Goal: Information Seeking & Learning: Learn about a topic

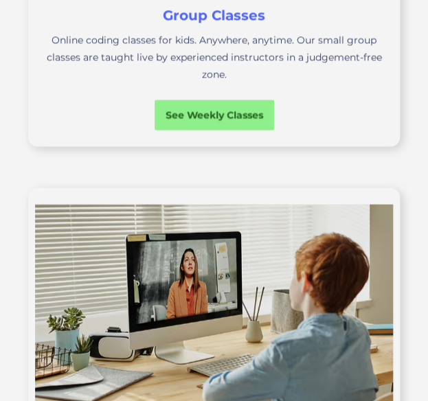
scroll to position [687, 0]
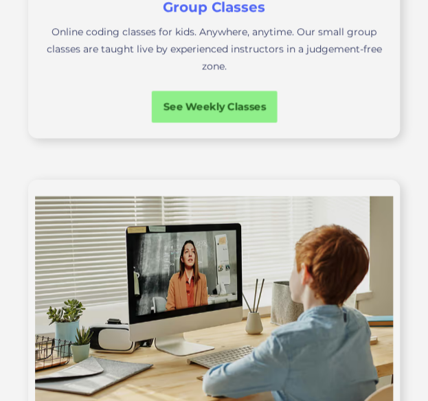
click at [216, 100] on div "See Weekly Classes" at bounding box center [214, 107] width 126 height 14
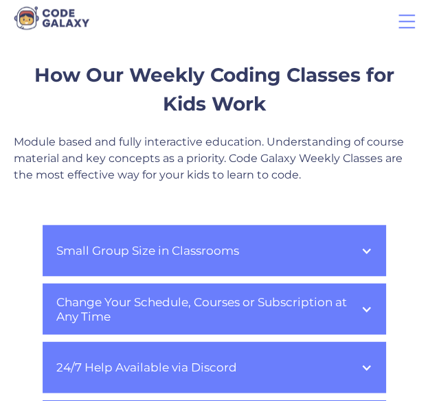
scroll to position [550, 0]
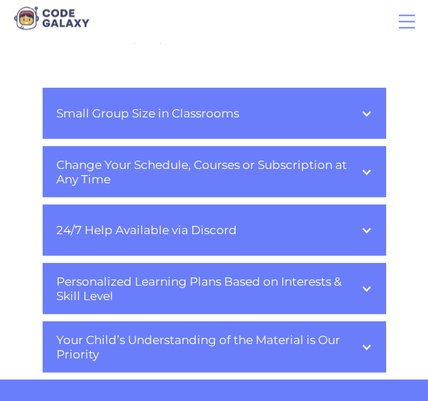
click at [345, 109] on div "Small Group Size in Classrooms" at bounding box center [215, 113] width 344 height 52
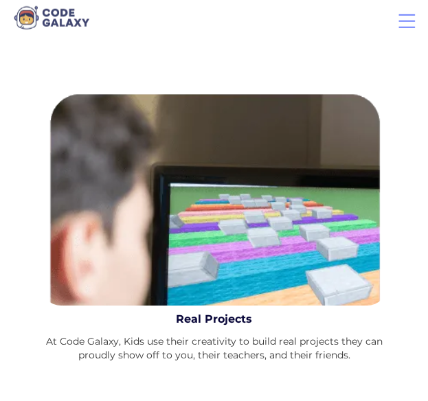
scroll to position [2336, 0]
